Goal: Information Seeking & Learning: Learn about a topic

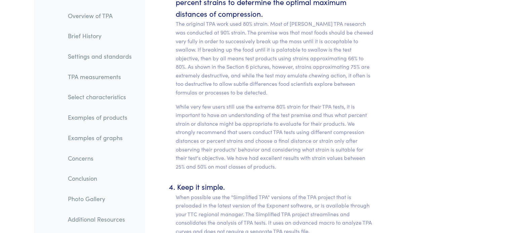
scroll to position [4208, 0]
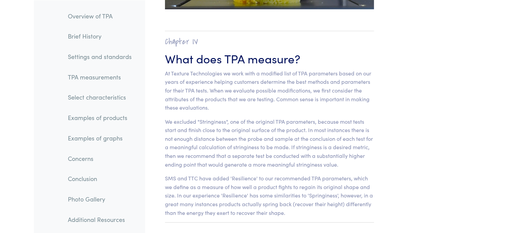
click at [105, 78] on link "TPA measurements" at bounding box center [99, 76] width 75 height 15
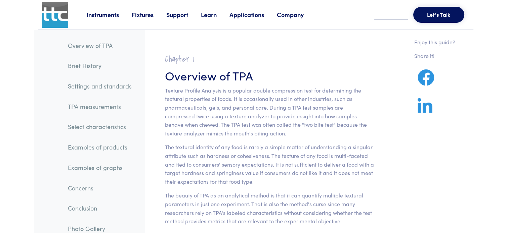
click at [241, 17] on link "Applications" at bounding box center [252, 14] width 47 height 8
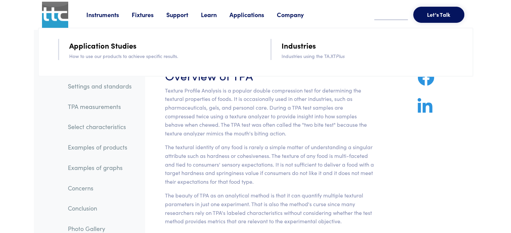
click at [150, 16] on link "Fixtures" at bounding box center [149, 14] width 35 height 8
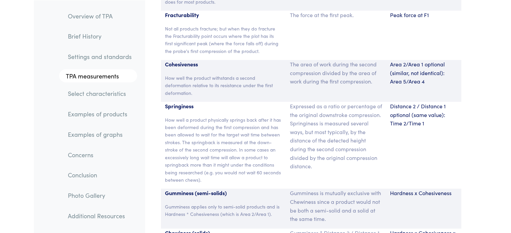
scroll to position [4375, 0]
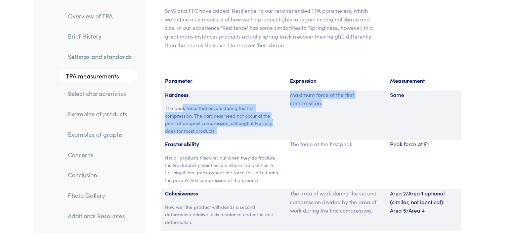
drag, startPoint x: 181, startPoint y: 82, endPoint x: 345, endPoint y: 84, distance: 164.5
click at [344, 91] on div "Hardness The peak force that occurs during the first compression. The hardness …" at bounding box center [311, 115] width 300 height 49
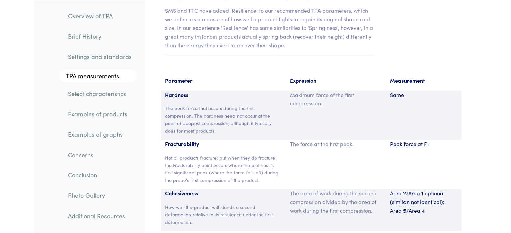
click at [388, 91] on div "Same" at bounding box center [423, 115] width 75 height 49
click at [396, 91] on p "Same" at bounding box center [423, 95] width 67 height 9
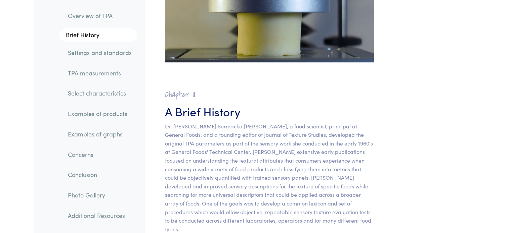
scroll to position [0, 0]
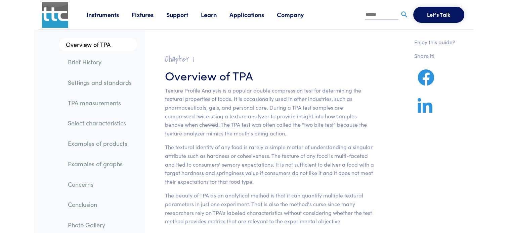
click at [107, 16] on link "Instruments" at bounding box center [108, 14] width 45 height 8
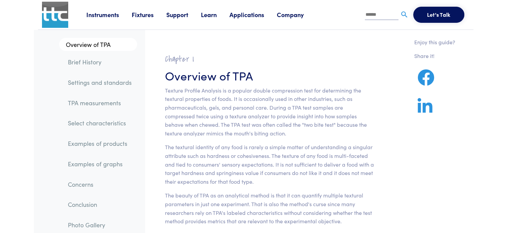
click at [100, 17] on link "Instruments" at bounding box center [108, 14] width 45 height 8
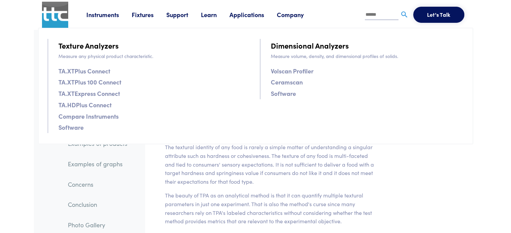
click at [285, 67] on link "Volscan Profiler" at bounding box center [292, 71] width 43 height 10
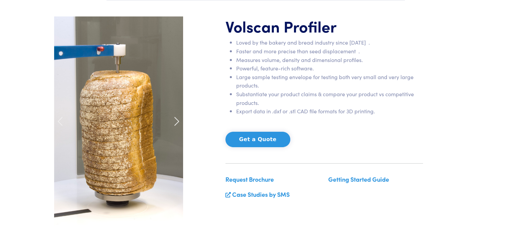
scroll to position [67, 0]
click at [176, 119] on span at bounding box center [176, 121] width 11 height 11
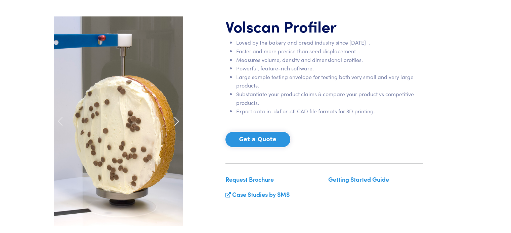
click at [177, 120] on span at bounding box center [176, 121] width 11 height 11
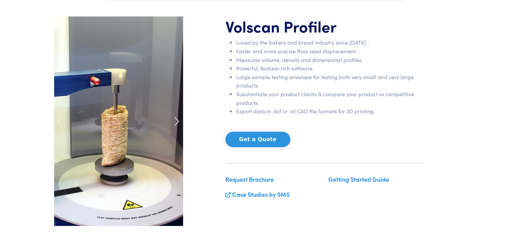
click at [177, 120] on span at bounding box center [176, 121] width 11 height 11
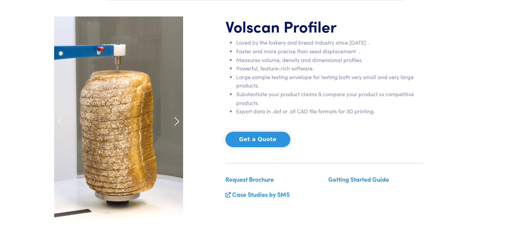
click at [177, 120] on span at bounding box center [176, 121] width 11 height 11
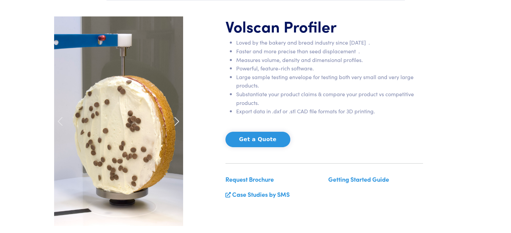
click at [177, 120] on span at bounding box center [176, 121] width 11 height 11
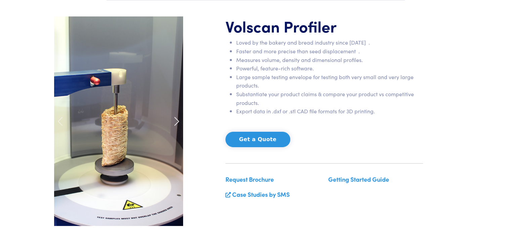
click at [176, 121] on span at bounding box center [176, 121] width 11 height 11
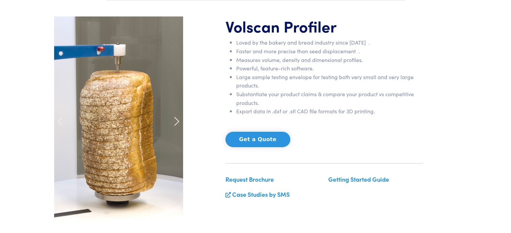
click at [176, 121] on span at bounding box center [176, 121] width 11 height 11
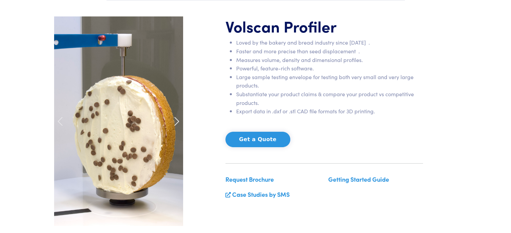
click at [176, 121] on span at bounding box center [176, 121] width 11 height 11
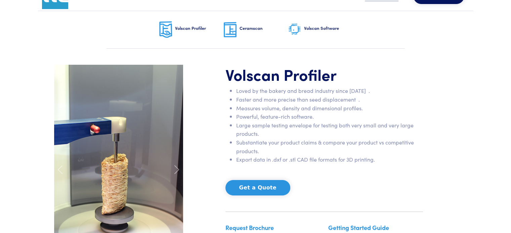
scroll to position [0, 0]
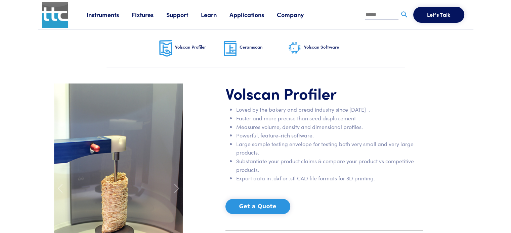
click at [117, 15] on link "Instruments" at bounding box center [108, 14] width 45 height 8
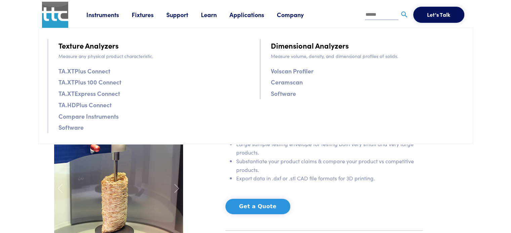
click at [145, 12] on link "Fixtures" at bounding box center [149, 14] width 35 height 8
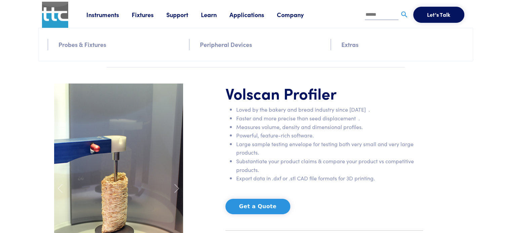
click at [146, 15] on link "Fixtures" at bounding box center [149, 14] width 35 height 8
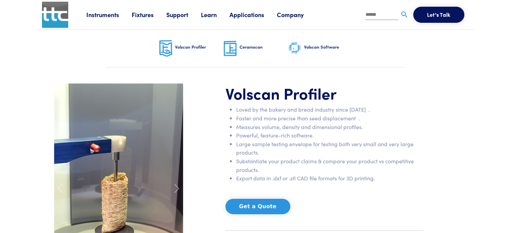
click at [146, 15] on link "Fixtures" at bounding box center [149, 14] width 35 height 8
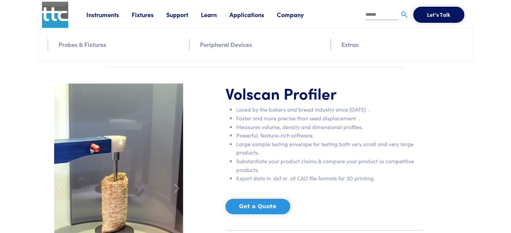
click at [49, 10] on img at bounding box center [55, 15] width 26 height 26
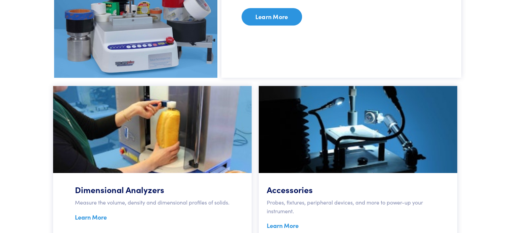
scroll to position [336, 0]
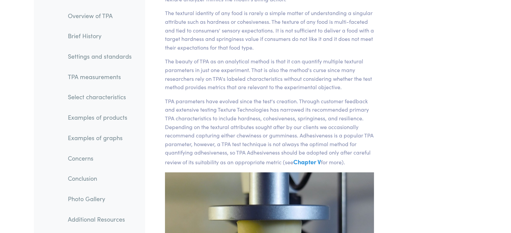
scroll to position [134, 0]
